Goal: Transaction & Acquisition: Download file/media

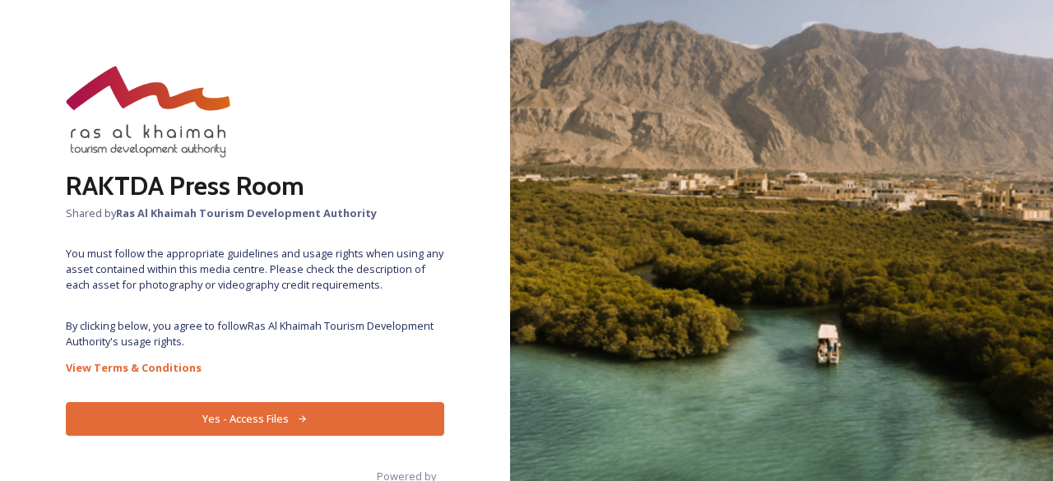
click at [272, 427] on button "Yes - Access Files" at bounding box center [255, 419] width 379 height 34
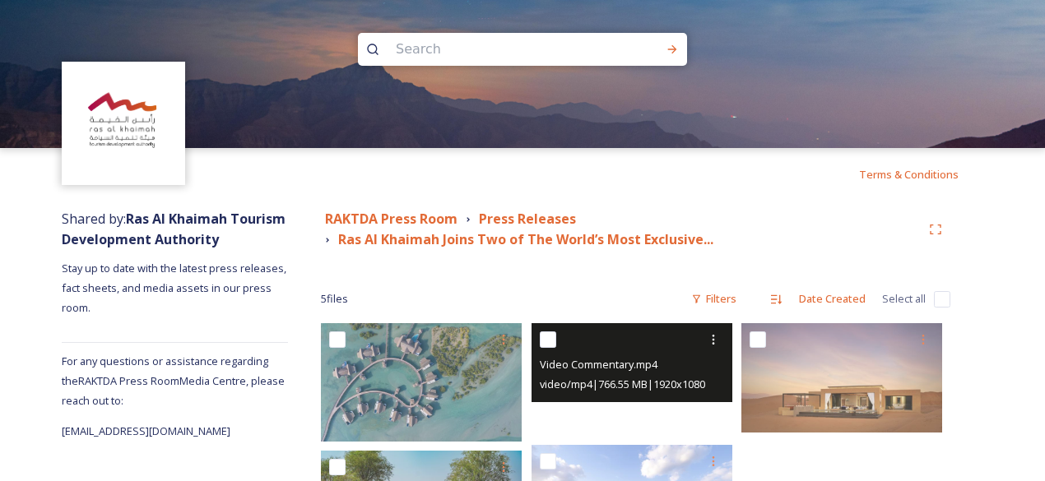
scroll to position [150, 0]
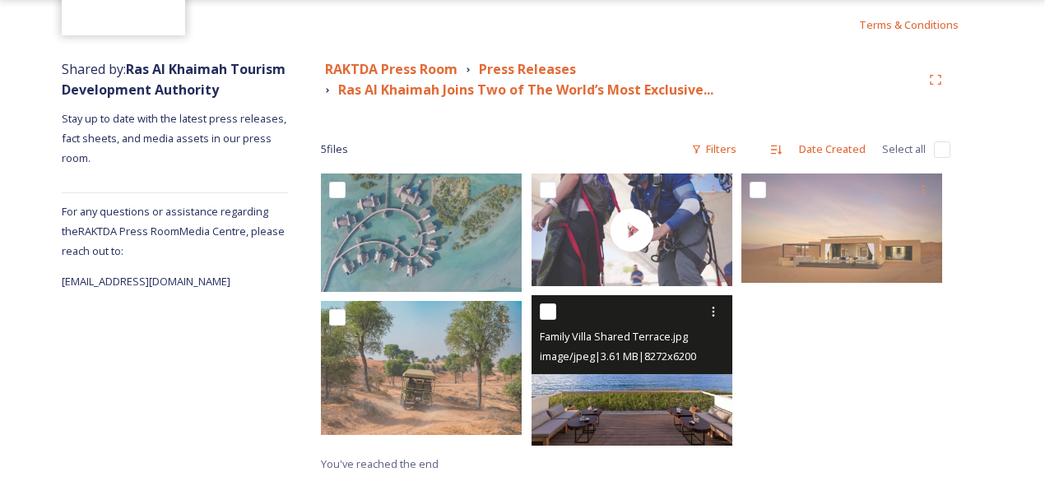
click at [625, 401] on img at bounding box center [632, 370] width 201 height 151
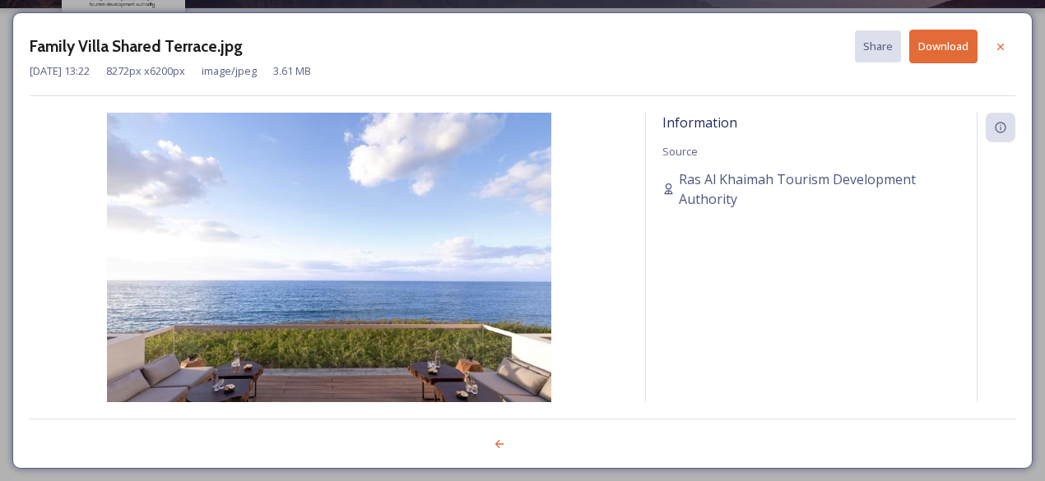
scroll to position [139, 0]
click at [953, 44] on button "Download" at bounding box center [952, 47] width 68 height 34
click at [1011, 47] on icon at bounding box center [1008, 46] width 13 height 13
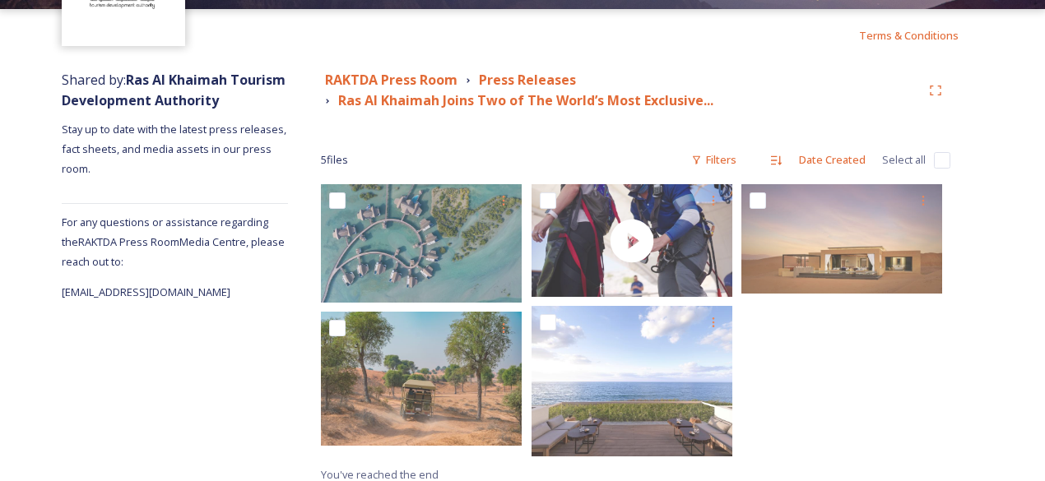
click at [392, 449] on div at bounding box center [425, 324] width 209 height 281
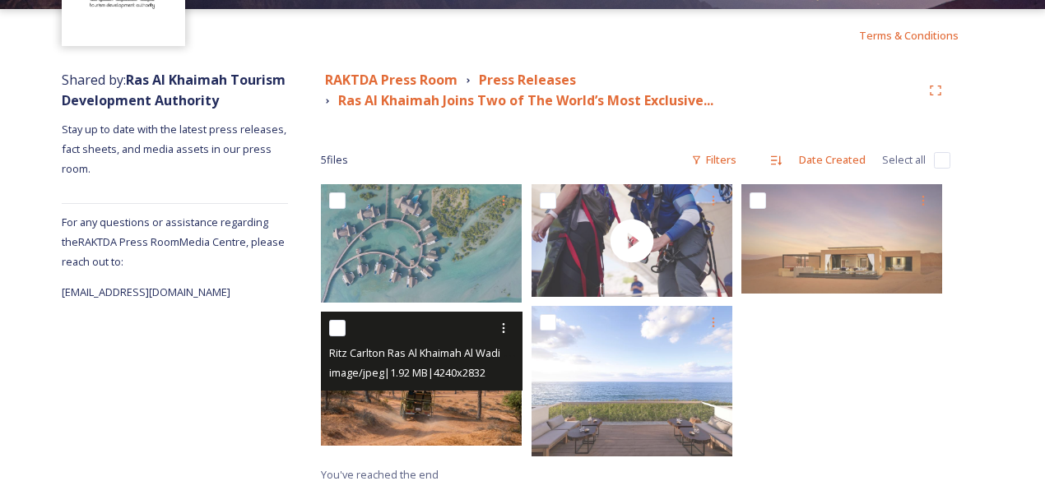
click at [419, 425] on img at bounding box center [421, 379] width 201 height 134
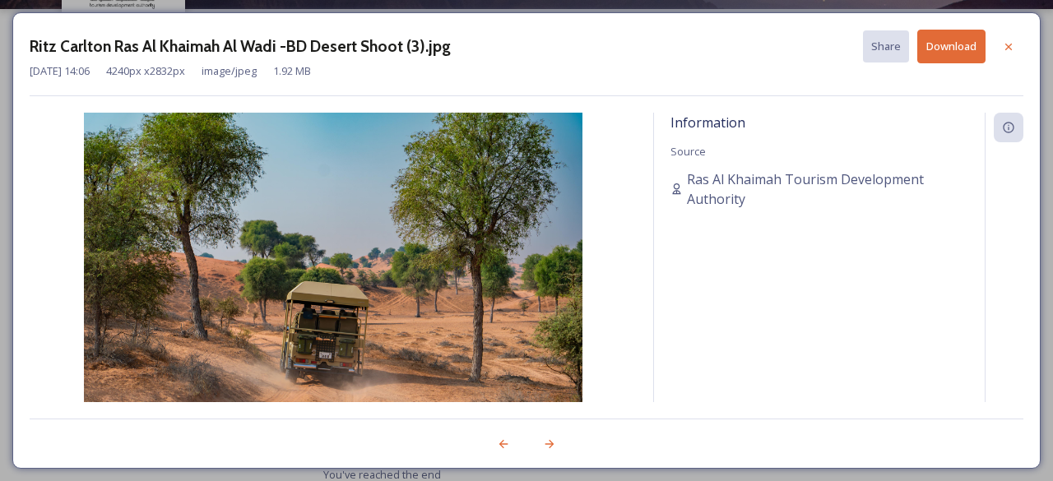
click at [959, 51] on button "Download" at bounding box center [952, 47] width 68 height 34
click at [1002, 52] on icon at bounding box center [1008, 46] width 13 height 13
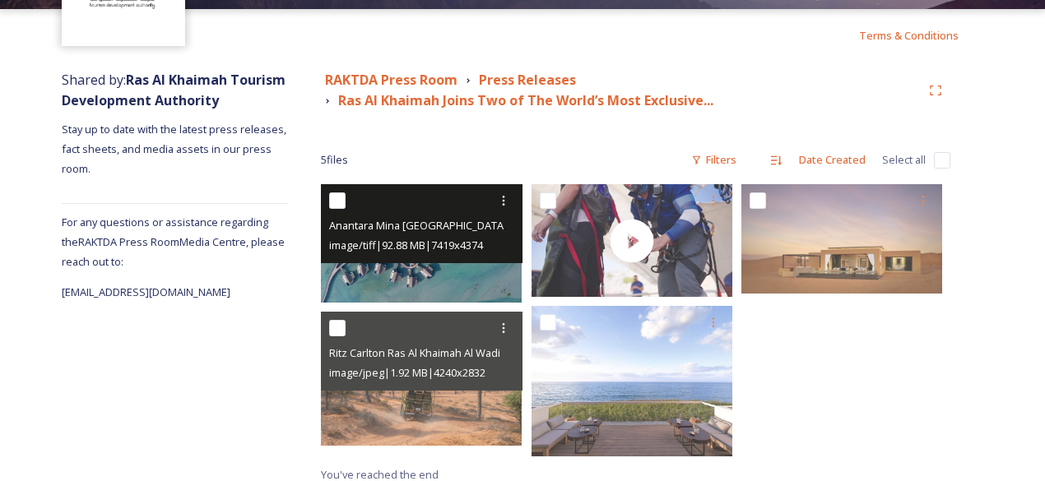
click at [433, 280] on img at bounding box center [421, 243] width 201 height 119
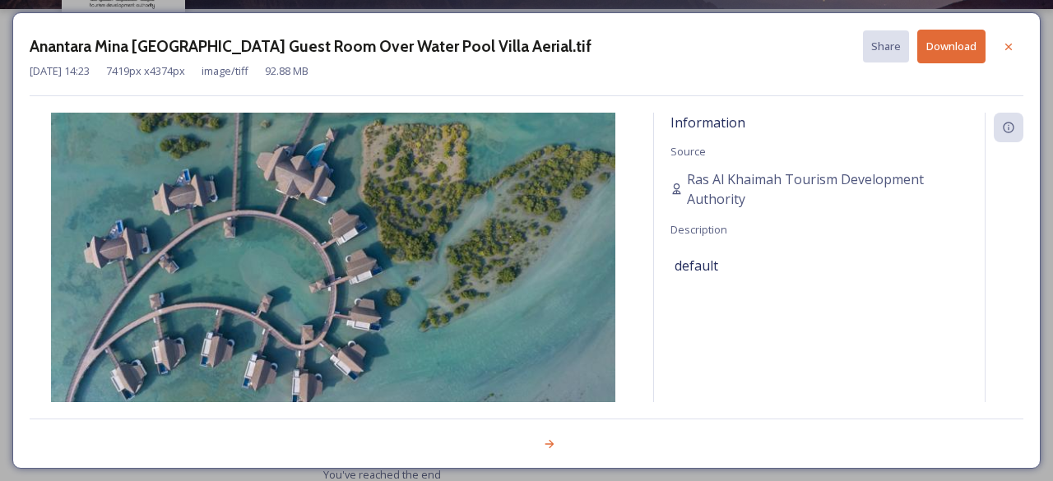
click at [956, 44] on button "Download" at bounding box center [952, 47] width 68 height 34
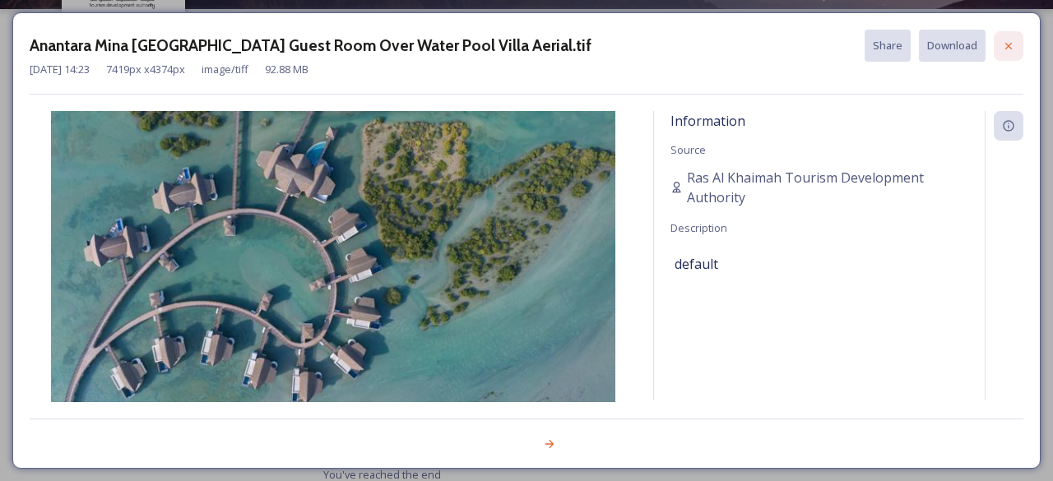
click at [1015, 49] on icon at bounding box center [1008, 46] width 13 height 13
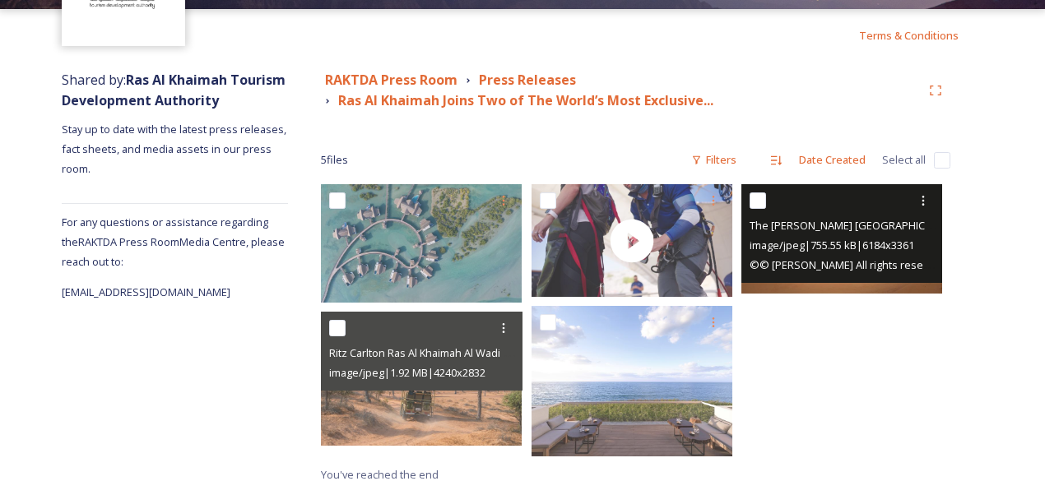
click at [806, 233] on div "The [PERSON_NAME] [GEOGRAPHIC_DATA], [GEOGRAPHIC_DATA] Signature Villa Exterior…" at bounding box center [844, 226] width 188 height 20
click at [849, 284] on img at bounding box center [841, 238] width 201 height 109
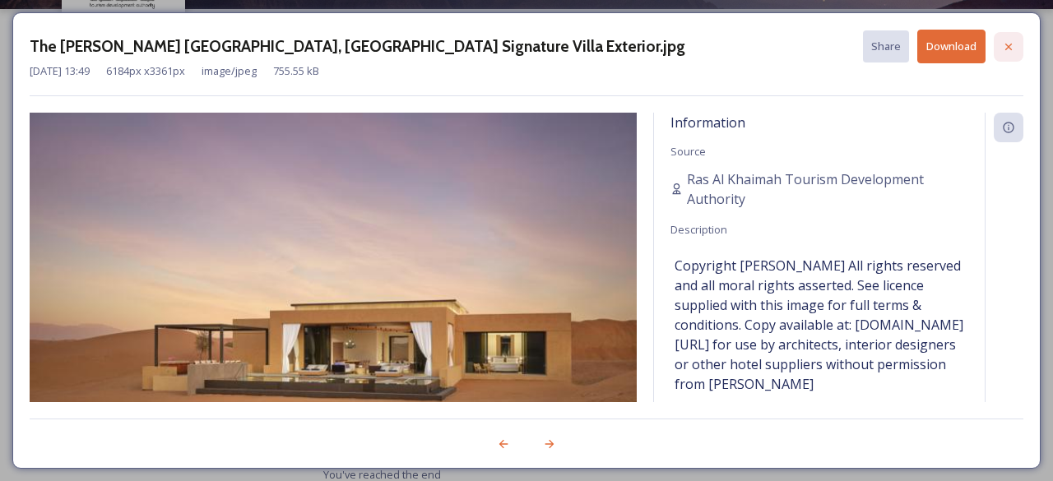
click at [1022, 42] on div at bounding box center [1009, 47] width 30 height 30
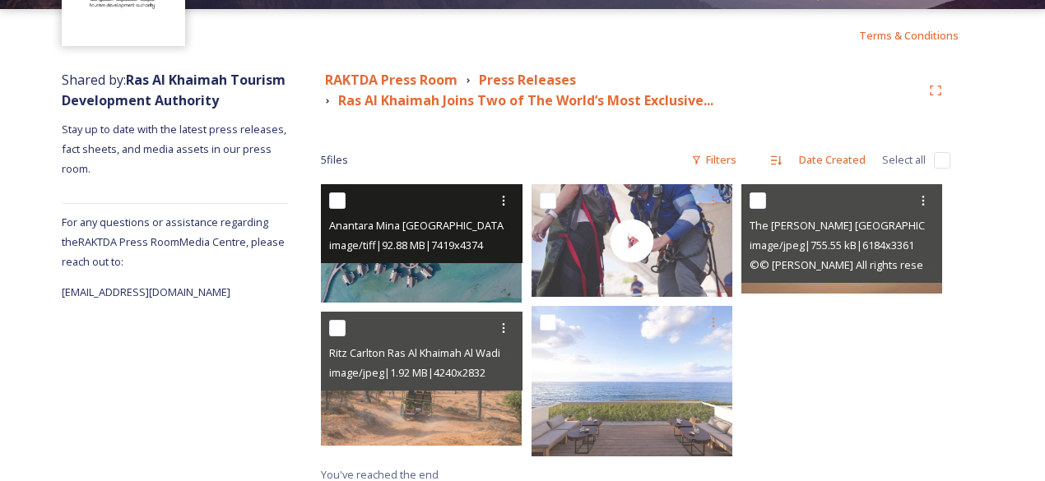
click at [411, 279] on img at bounding box center [421, 243] width 201 height 119
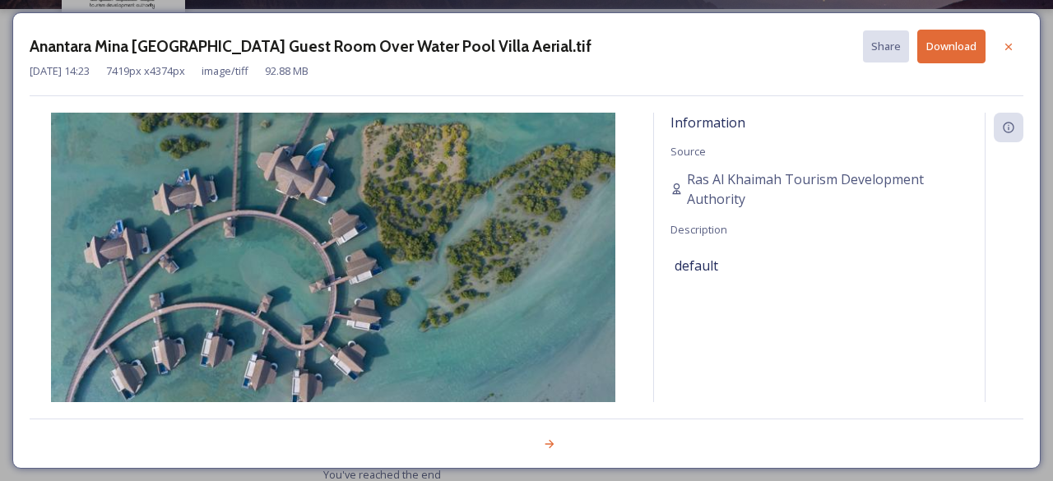
click at [948, 44] on button "Download" at bounding box center [952, 47] width 68 height 34
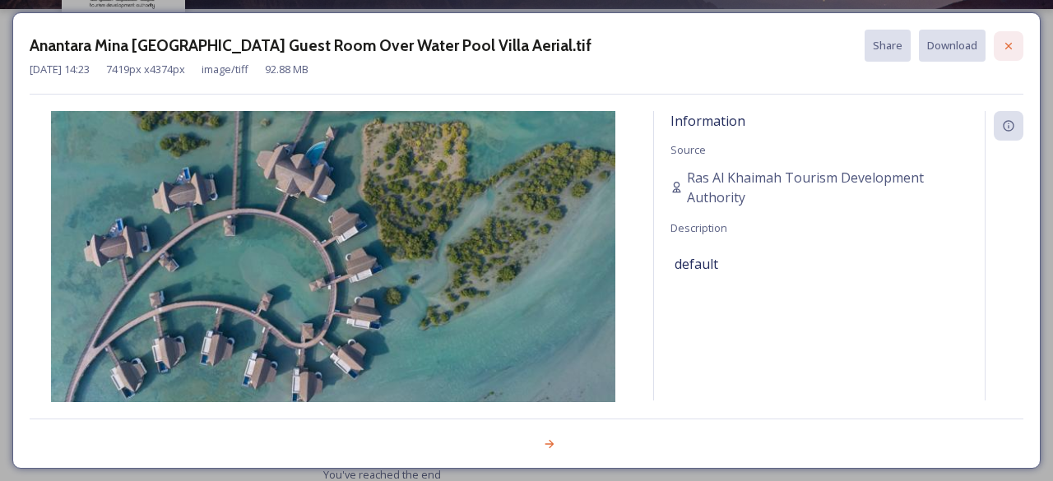
click at [1016, 37] on div at bounding box center [1009, 46] width 30 height 30
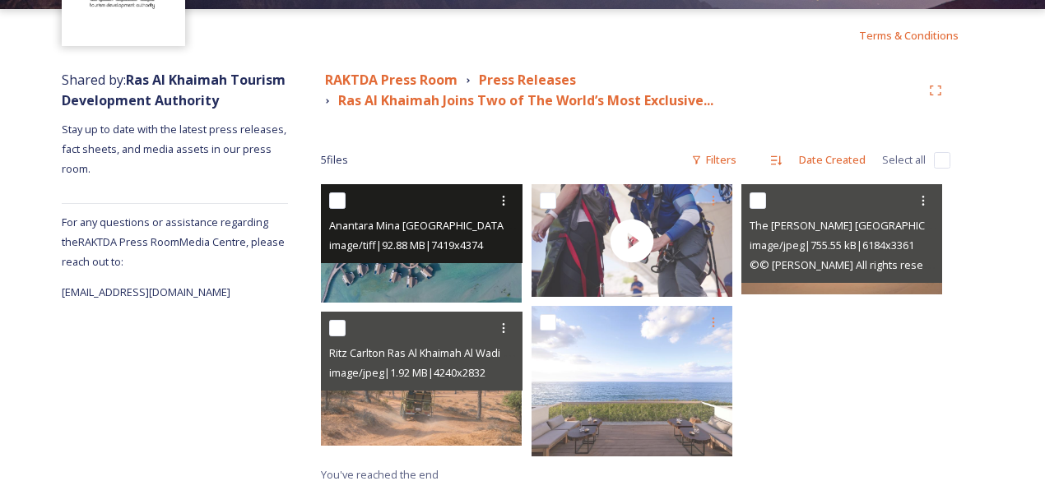
click at [340, 206] on input "checkbox" at bounding box center [337, 201] width 16 height 16
checkbox input "true"
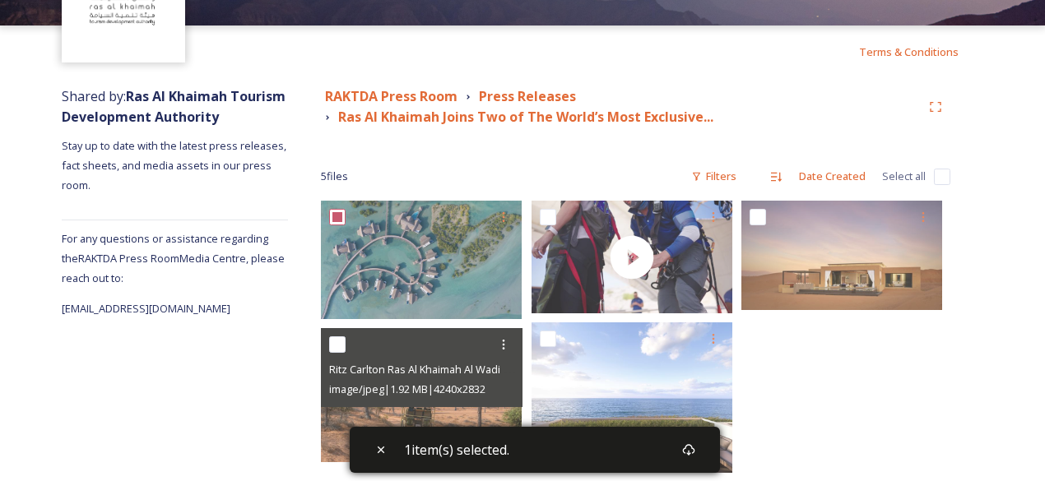
scroll to position [125, 0]
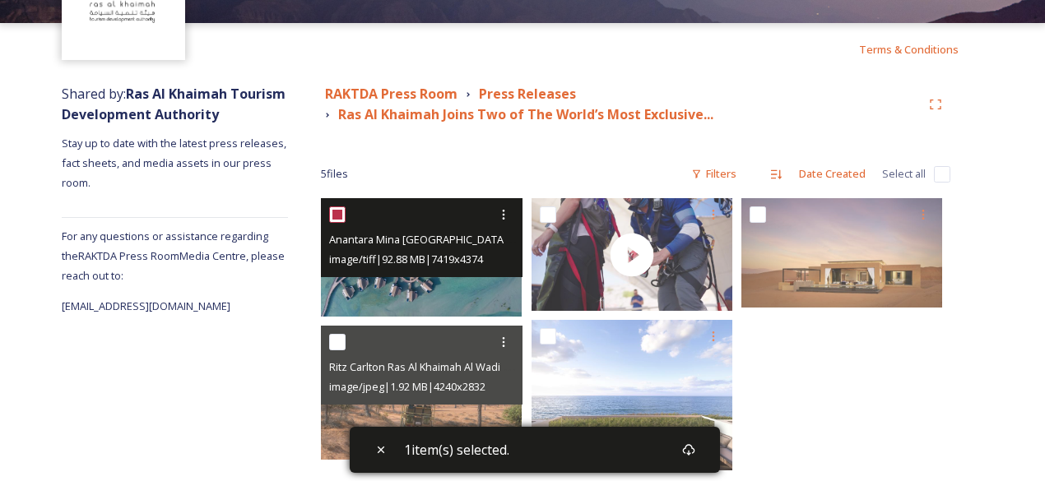
click at [377, 301] on img at bounding box center [421, 257] width 201 height 119
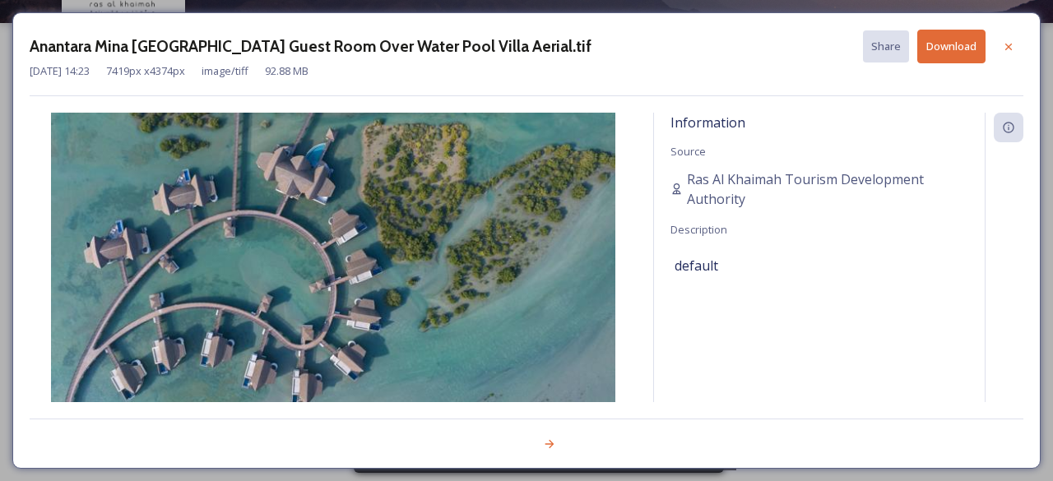
click at [969, 49] on button "Download" at bounding box center [952, 47] width 68 height 34
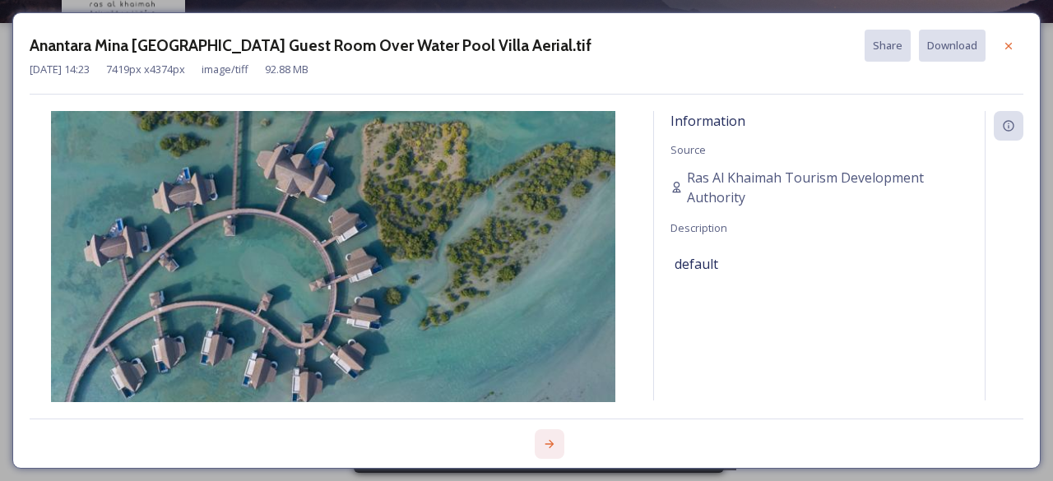
click at [547, 444] on icon at bounding box center [549, 444] width 13 height 13
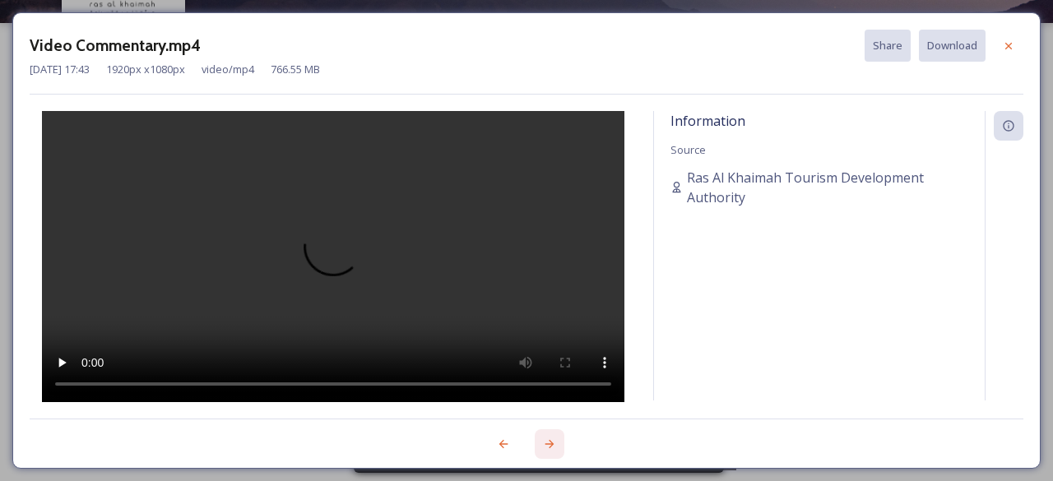
click at [547, 444] on icon at bounding box center [549, 444] width 13 height 13
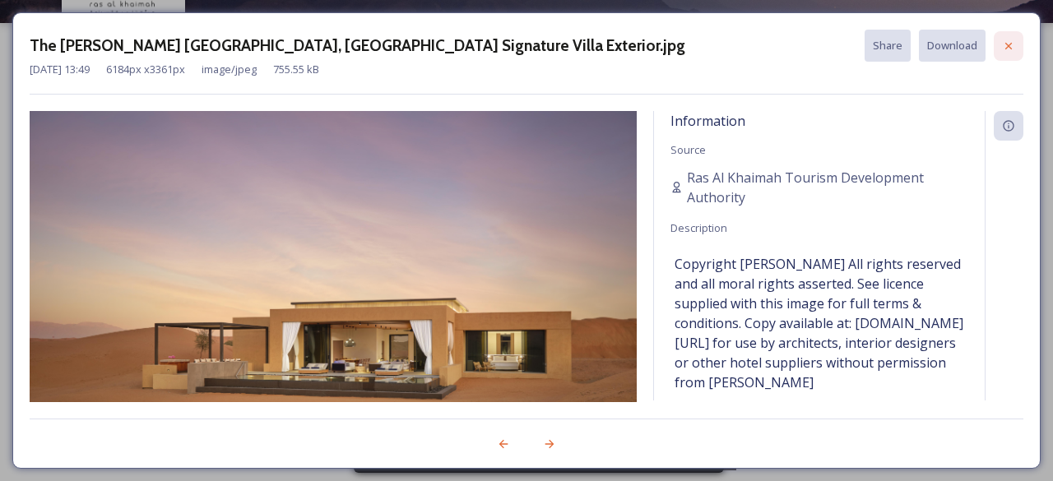
click at [1007, 45] on icon at bounding box center [1008, 46] width 13 height 13
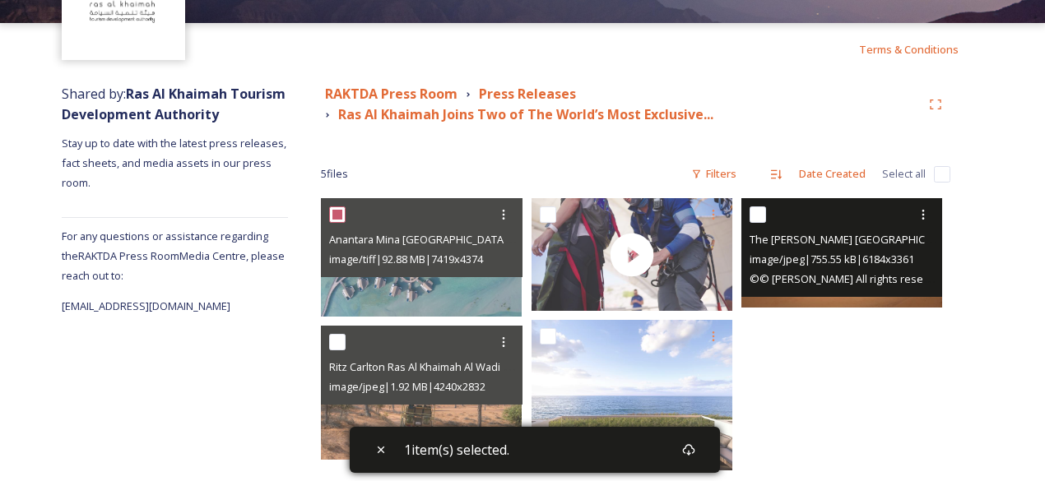
click at [809, 299] on img at bounding box center [841, 252] width 201 height 109
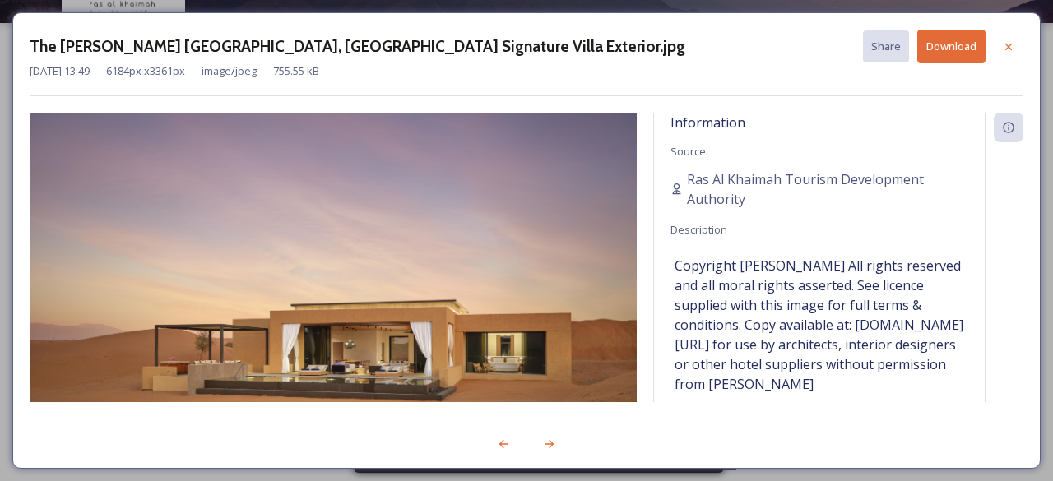
click at [958, 44] on button "Download" at bounding box center [952, 47] width 68 height 34
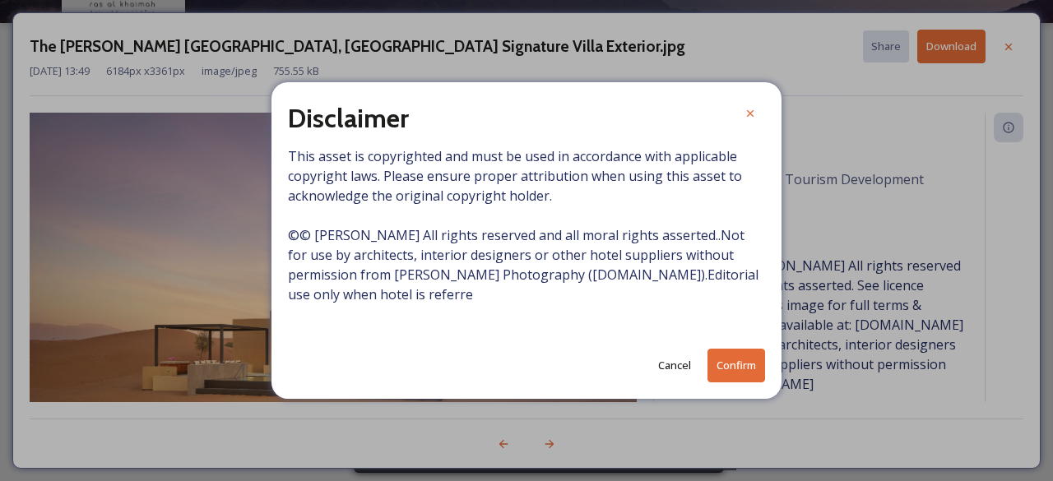
click at [739, 360] on button "Confirm" at bounding box center [737, 366] width 58 height 34
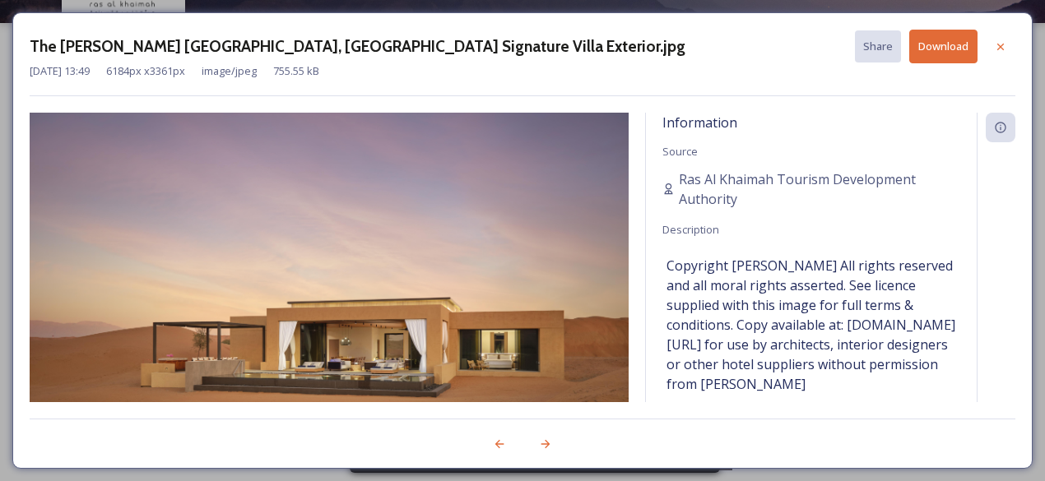
click at [754, 114] on div "Information Source Ras Al Khaimah Tourism Development Authority Description Cop…" at bounding box center [811, 258] width 331 height 290
click at [1006, 40] on icon at bounding box center [1000, 46] width 13 height 13
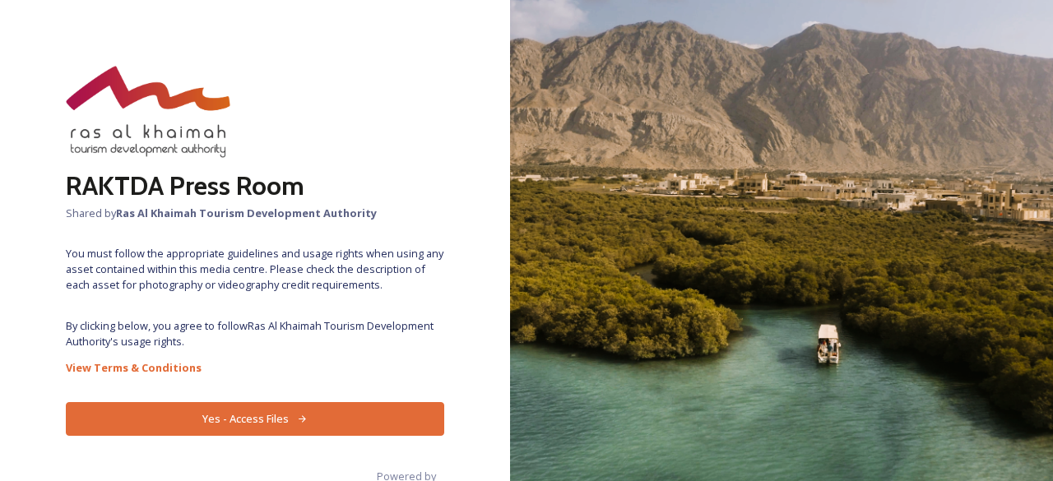
click at [328, 419] on button "Yes - Access Files" at bounding box center [255, 419] width 379 height 34
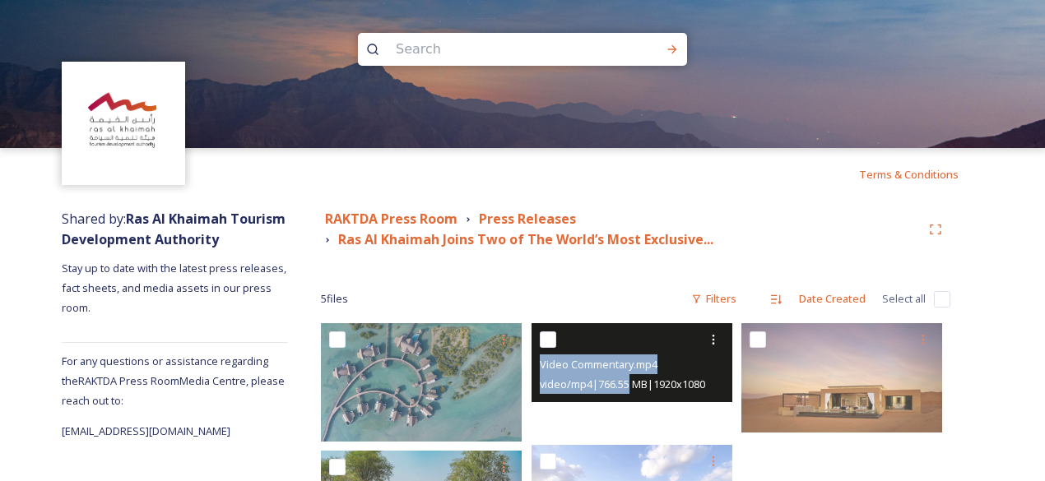
drag, startPoint x: 583, startPoint y: 350, endPoint x: 629, endPoint y: 419, distance: 82.6
click at [629, 419] on div "Video Commentary.mp4 video/mp4 | 766.55 MB | 1920 x 1080" at bounding box center [632, 379] width 201 height 113
click at [629, 419] on div at bounding box center [632, 379] width 201 height 113
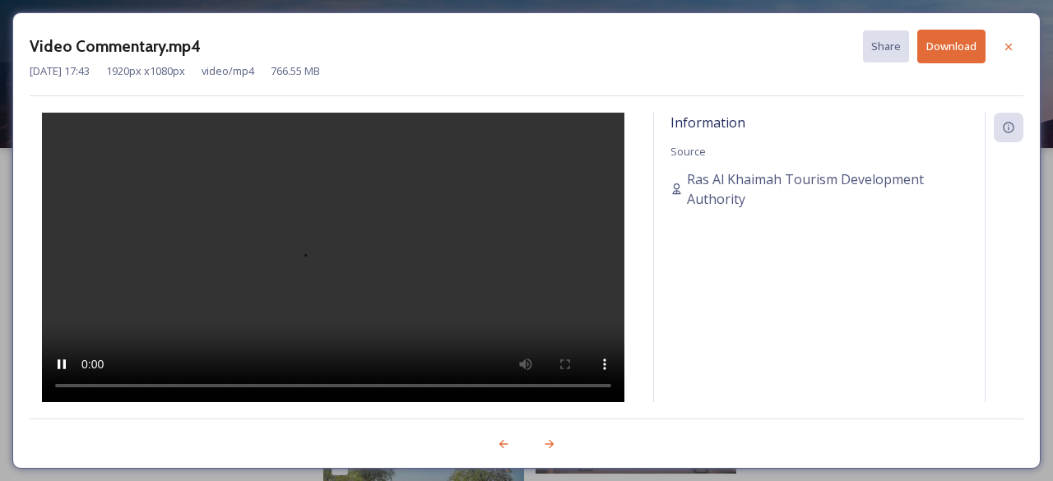
click at [965, 27] on div "Video Commentary.mp4 Share Download Oct 01 2025 17:43 1920 px x 1080 px video/m…" at bounding box center [526, 240] width 1029 height 457
click at [959, 44] on button "Download" at bounding box center [952, 47] width 68 height 34
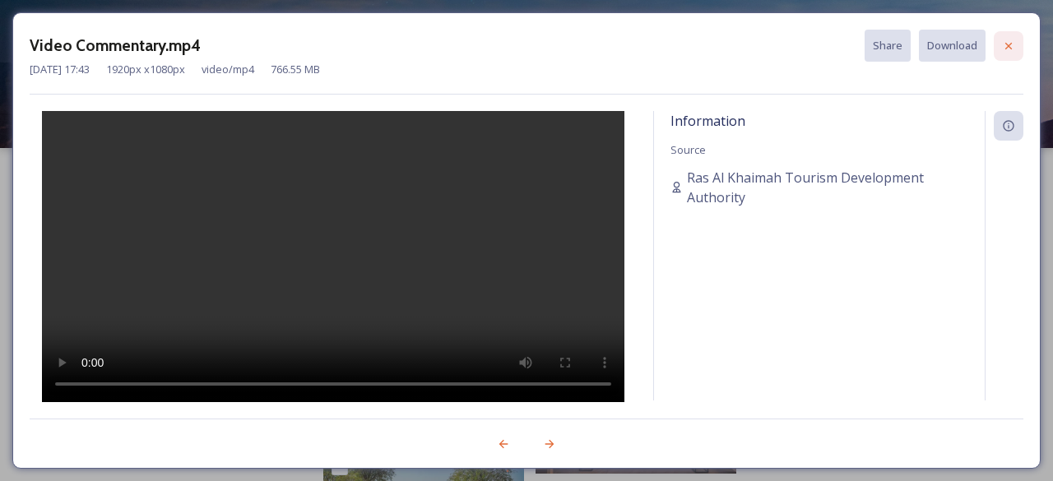
click at [1004, 43] on icon at bounding box center [1008, 46] width 13 height 13
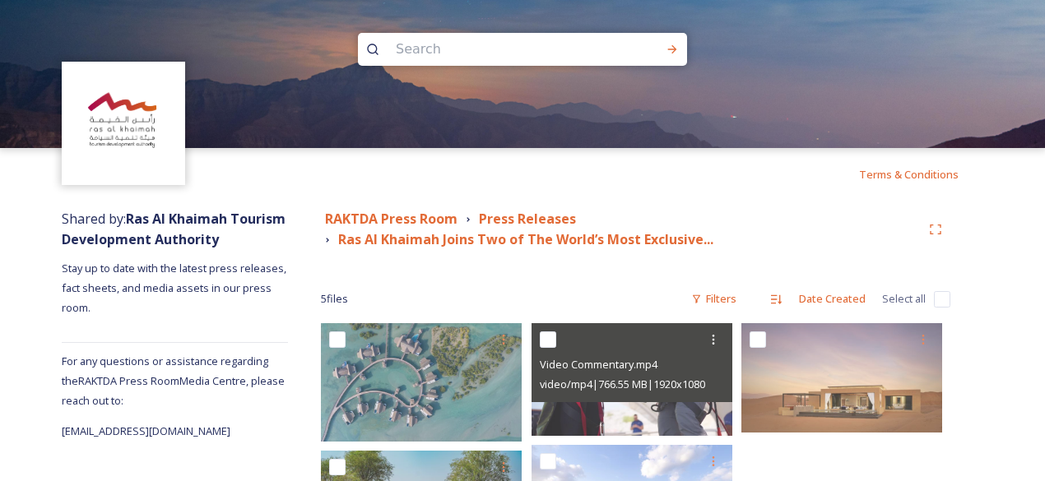
click at [676, 156] on div "Terms & Conditions" at bounding box center [522, 174] width 1045 height 53
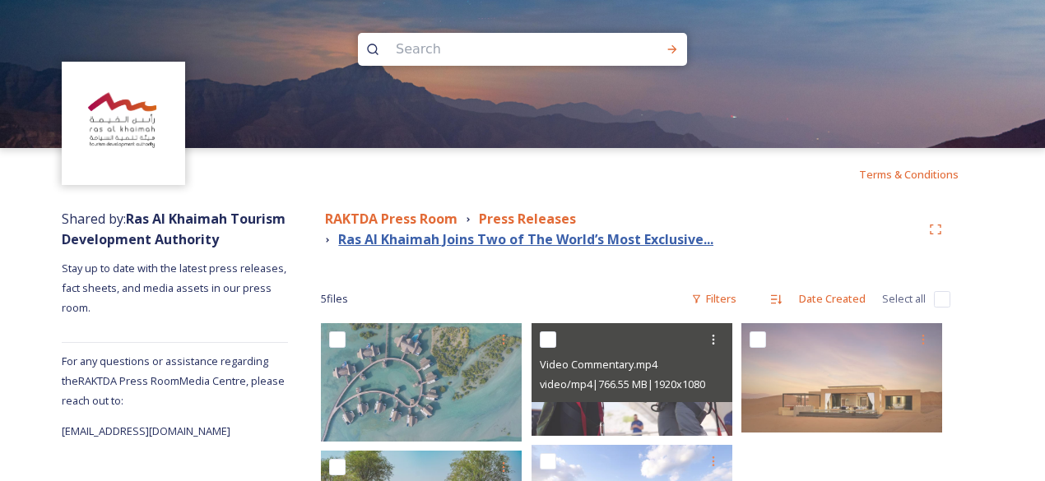
scroll to position [150, 0]
